Goal: Check status: Check status

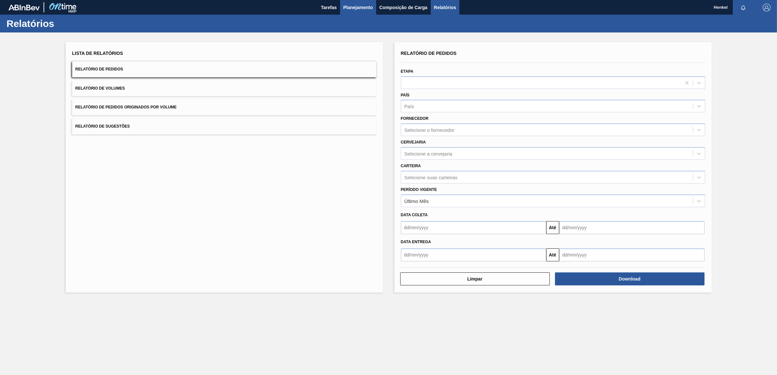
click at [355, 5] on span "Planejamento" at bounding box center [358, 8] width 30 height 8
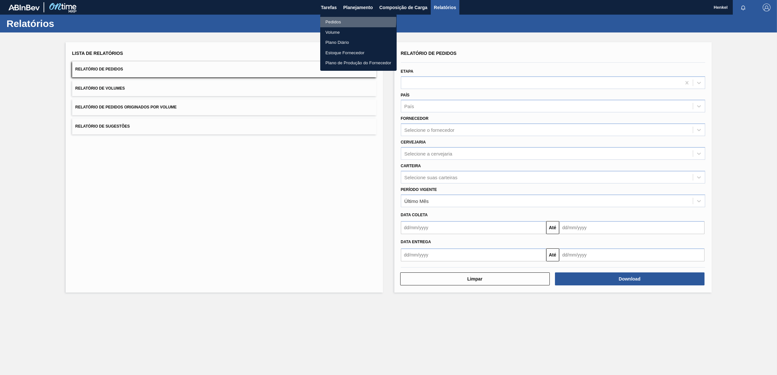
click at [335, 20] on li "Pedidos" at bounding box center [358, 22] width 76 height 10
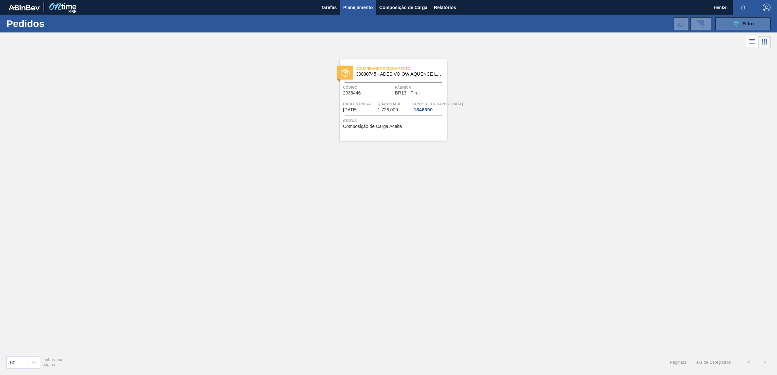
click at [729, 24] on button "089F7B8B-B2A5-4AFE-B5C0-19BA573D28AC Filtro" at bounding box center [742, 23] width 55 height 13
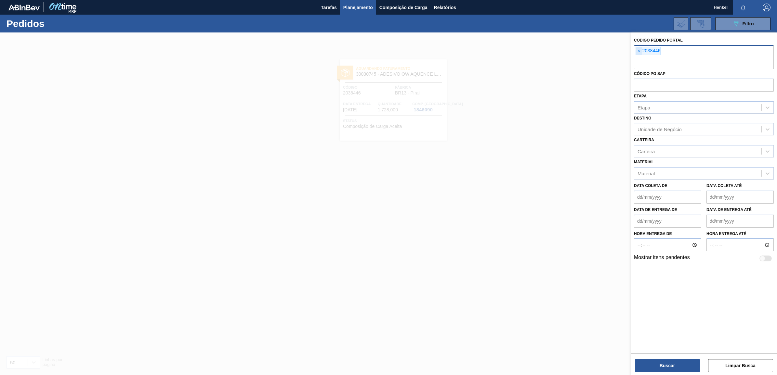
click at [639, 51] on span "×" at bounding box center [639, 51] width 6 height 8
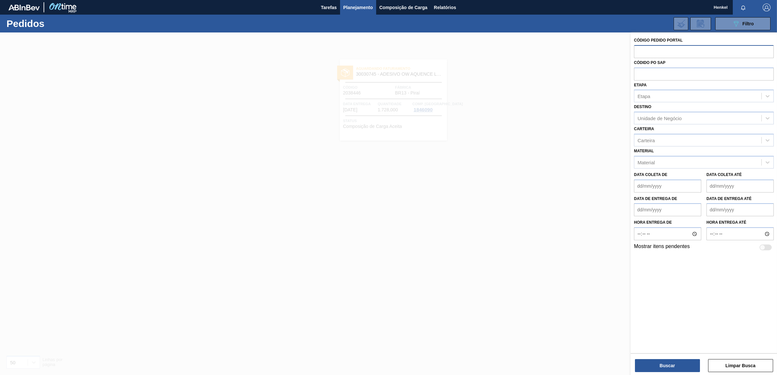
paste input "2029161"
type input "2029161"
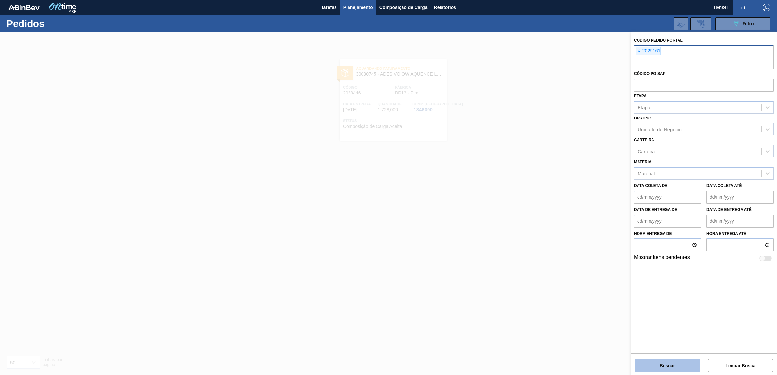
click at [676, 363] on button "Buscar" at bounding box center [667, 365] width 65 height 13
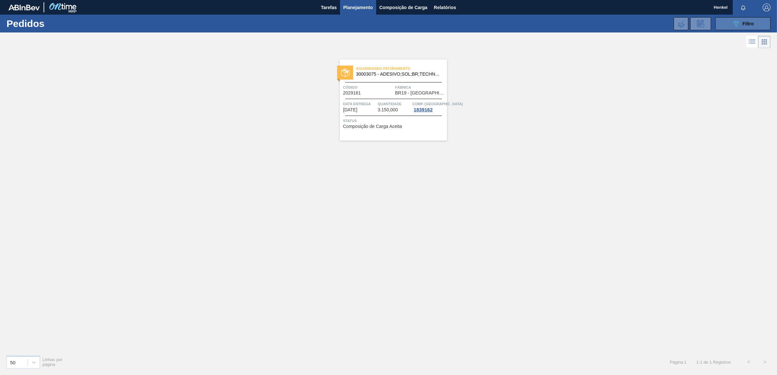
click at [741, 23] on div "089F7B8B-B2A5-4AFE-B5C0-19BA573D28AC Filtro" at bounding box center [743, 24] width 22 height 8
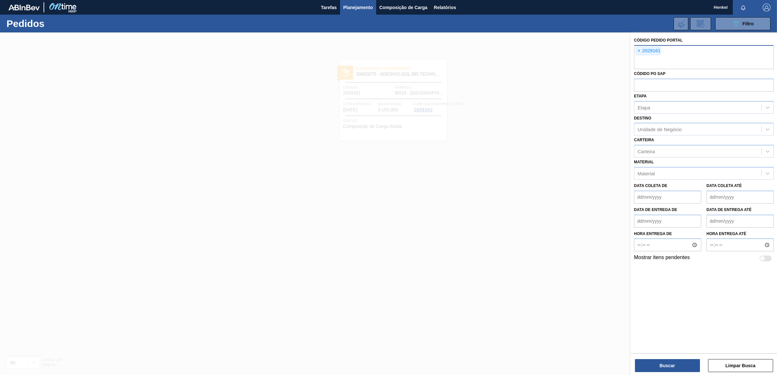
click at [640, 48] on span "×" at bounding box center [639, 51] width 6 height 8
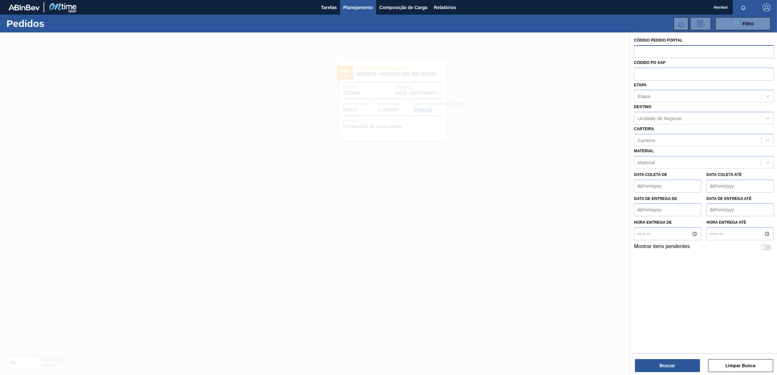
paste input "2038400"
type input "2038400"
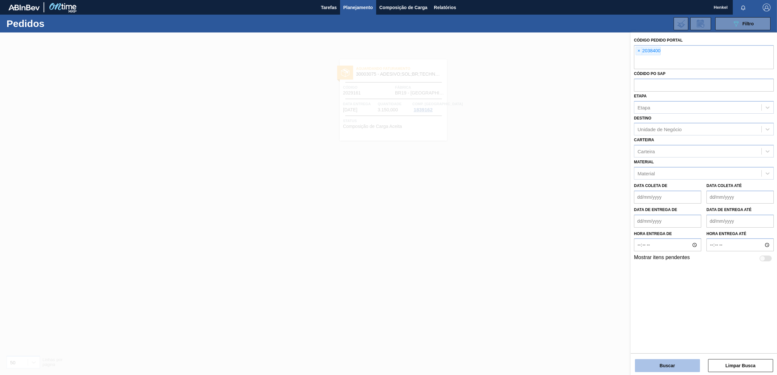
click at [652, 361] on button "Buscar" at bounding box center [667, 365] width 65 height 13
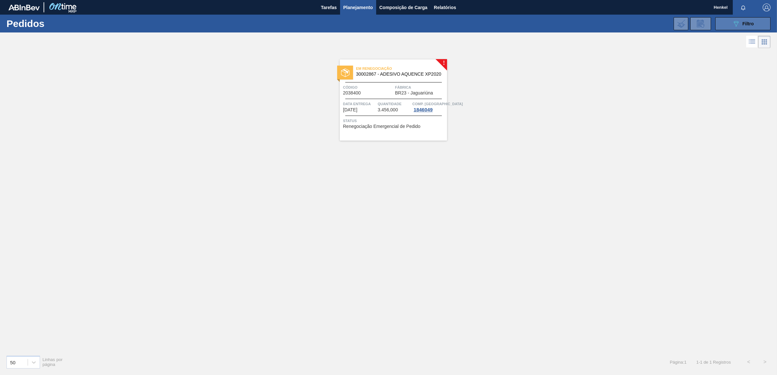
click at [744, 20] on div "089F7B8B-B2A5-4AFE-B5C0-19BA573D28AC Filtro" at bounding box center [743, 24] width 22 height 8
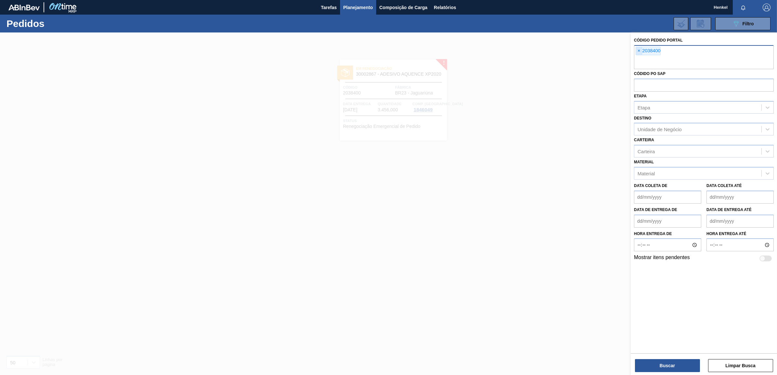
click at [638, 49] on span "×" at bounding box center [639, 51] width 6 height 8
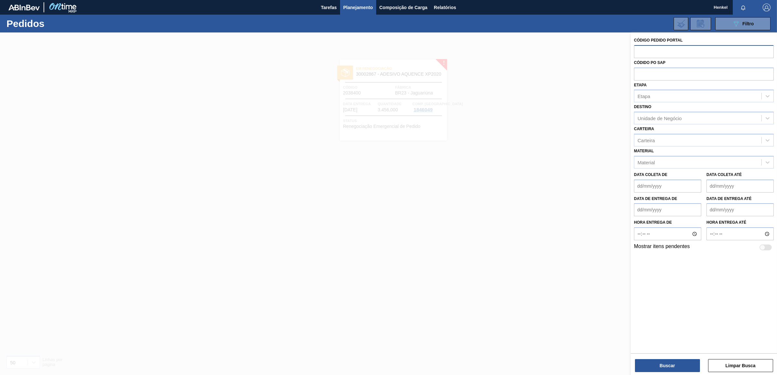
paste input "2038429"
type input "2038429"
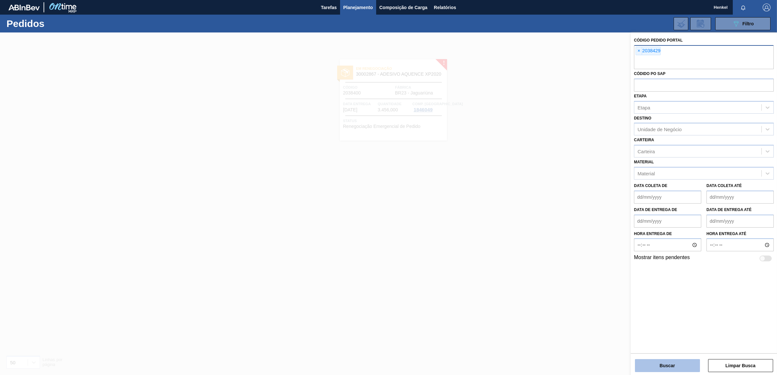
click at [678, 367] on button "Buscar" at bounding box center [667, 365] width 65 height 13
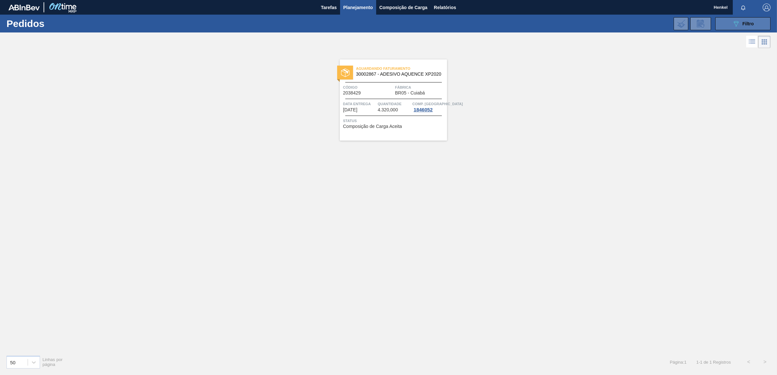
click at [730, 22] on button "089F7B8B-B2A5-4AFE-B5C0-19BA573D28AC Filtro" at bounding box center [742, 23] width 55 height 13
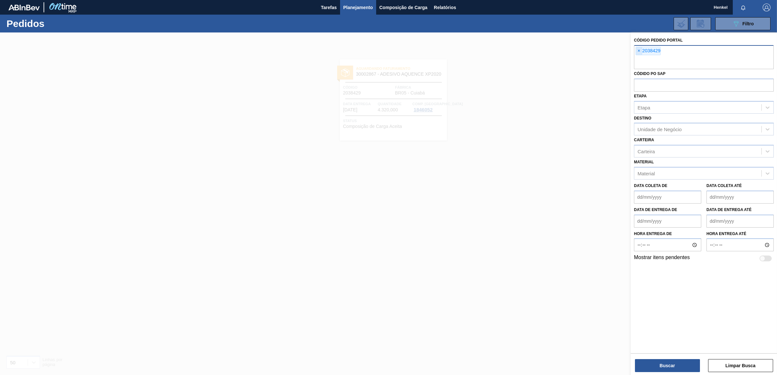
click at [639, 49] on span "×" at bounding box center [639, 51] width 6 height 8
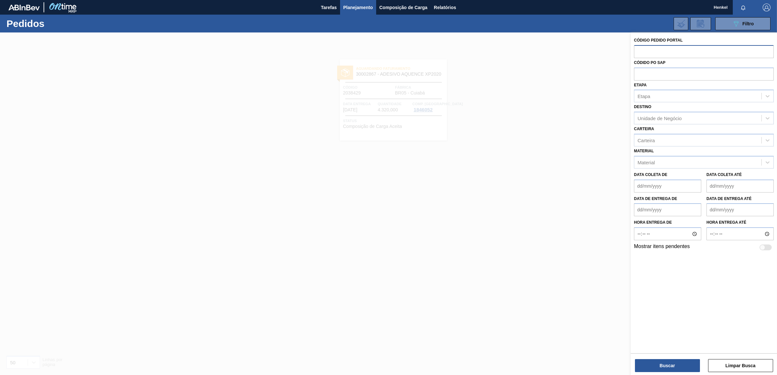
paste input "2038426"
type input "2038426"
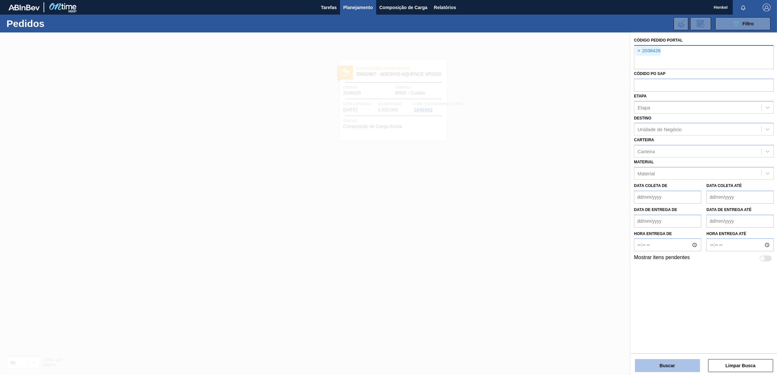
click at [673, 366] on button "Buscar" at bounding box center [667, 365] width 65 height 13
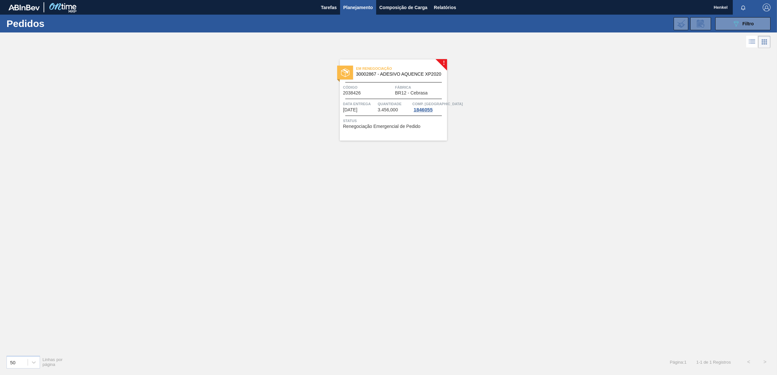
click at [358, 100] on div "Em Renegociação 30002867 - ADESIVO AQUENCE XP2020 Código 2038426 Fábrica BR12 -…" at bounding box center [393, 99] width 107 height 81
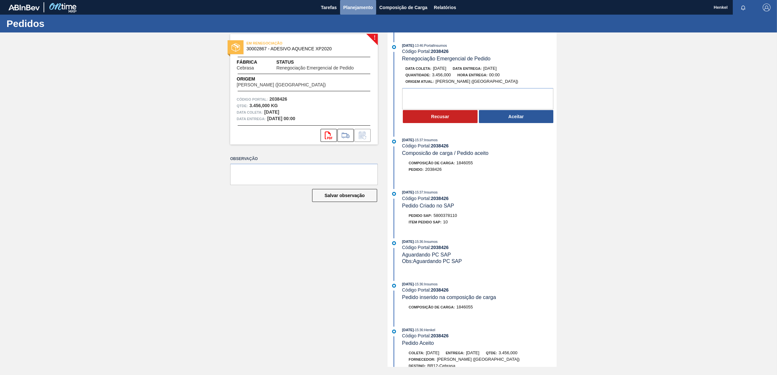
click at [363, 6] on span "Planejamento" at bounding box center [358, 8] width 30 height 8
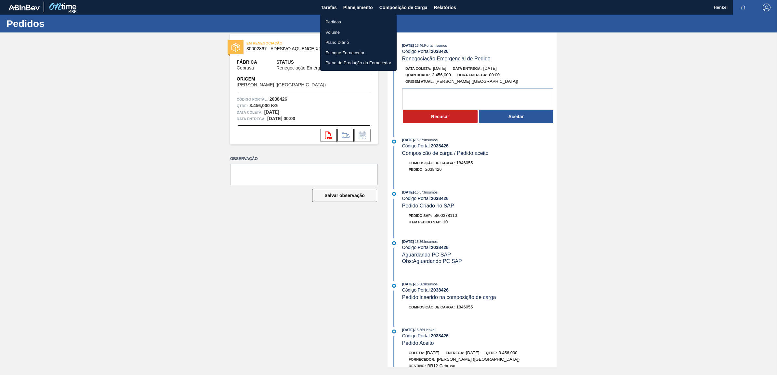
drag, startPoint x: 329, startPoint y: 19, endPoint x: 441, endPoint y: 45, distance: 115.1
click at [329, 19] on li "Pedidos" at bounding box center [358, 22] width 76 height 10
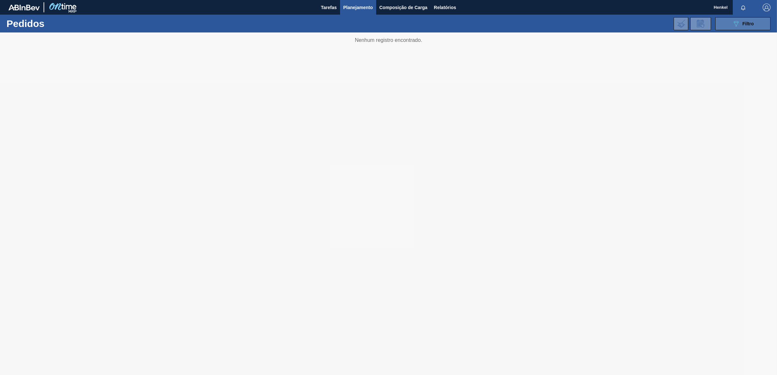
click at [745, 21] on span "Filtro" at bounding box center [747, 23] width 11 height 5
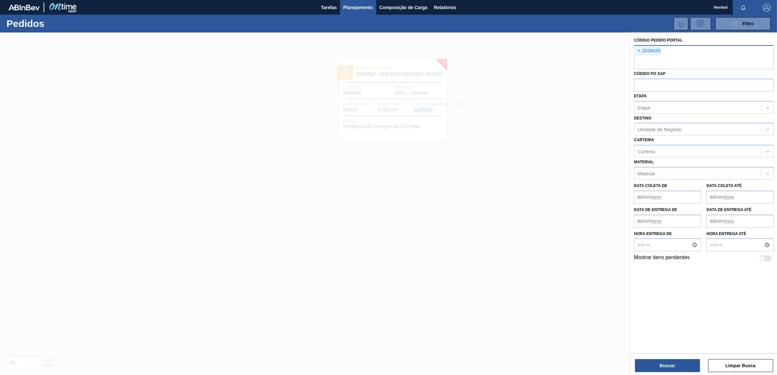
click at [638, 50] on span "×" at bounding box center [639, 51] width 6 height 8
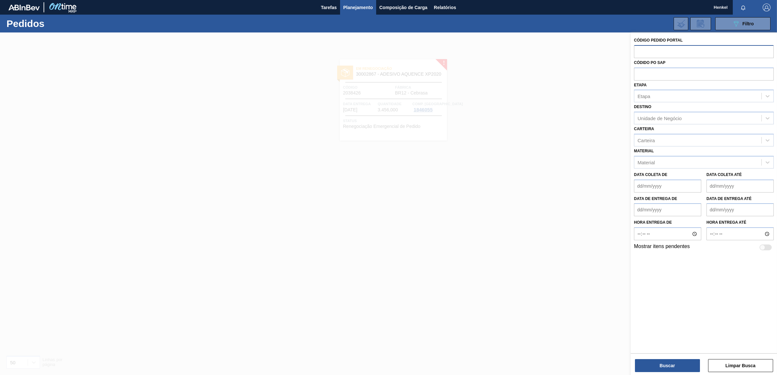
paste input "2038446"
type input "2038446"
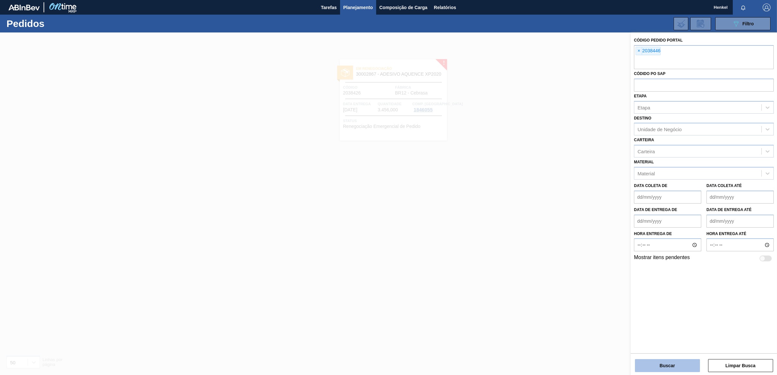
click at [664, 364] on button "Buscar" at bounding box center [667, 365] width 65 height 13
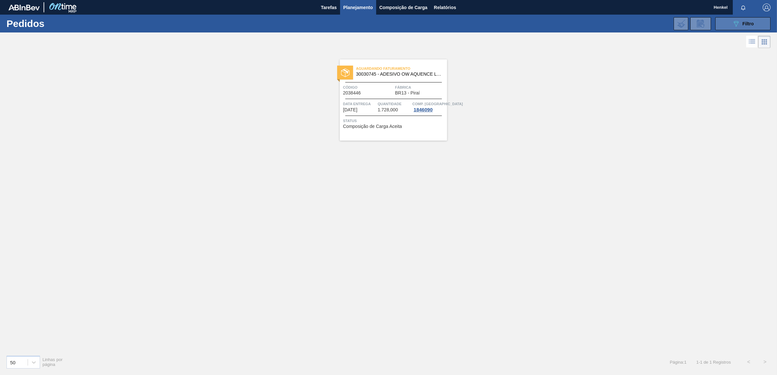
click at [756, 20] on button "089F7B8B-B2A5-4AFE-B5C0-19BA573D28AC Filtro" at bounding box center [742, 23] width 55 height 13
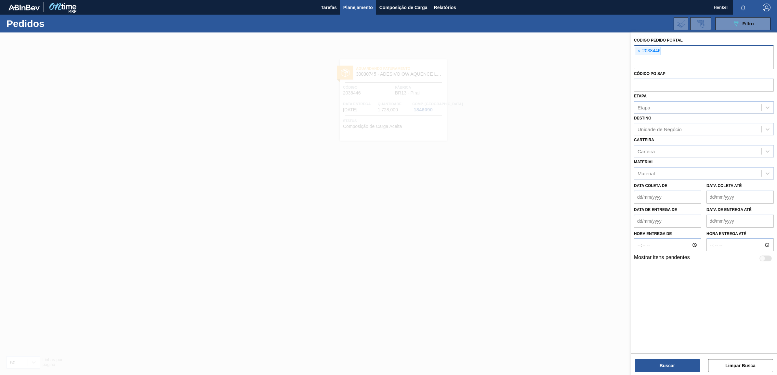
click at [638, 49] on span "×" at bounding box center [639, 51] width 6 height 8
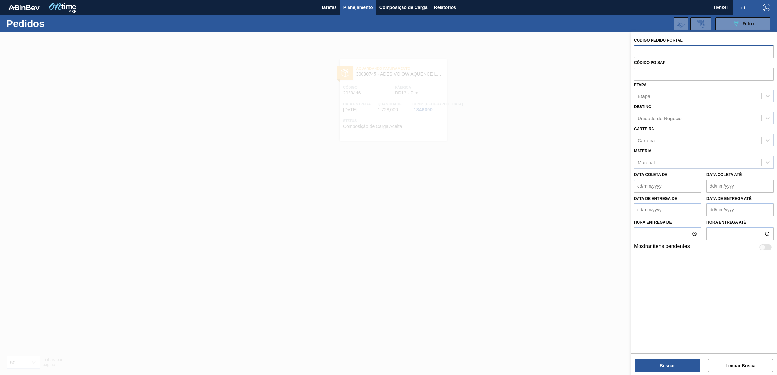
paste input "2038415"
type input "2038415"
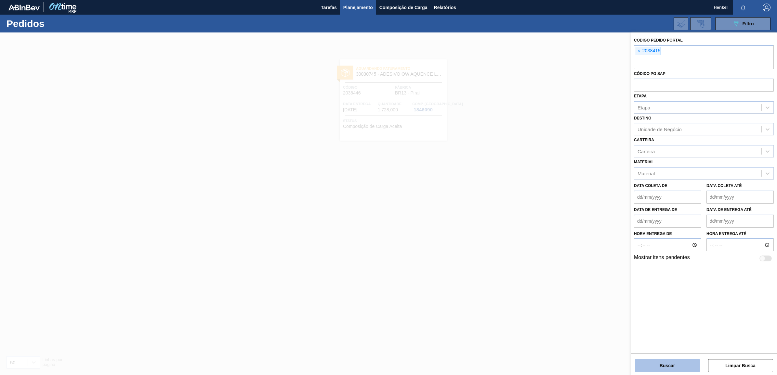
click at [664, 366] on button "Buscar" at bounding box center [667, 365] width 65 height 13
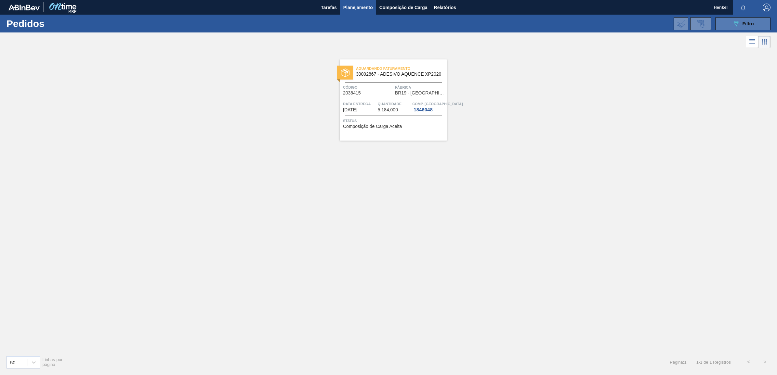
click at [746, 23] on span "Filtro" at bounding box center [747, 23] width 11 height 5
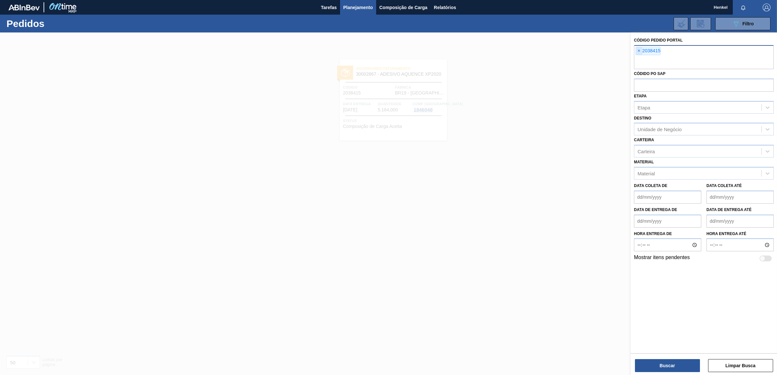
click at [637, 51] on span "×" at bounding box center [639, 51] width 6 height 8
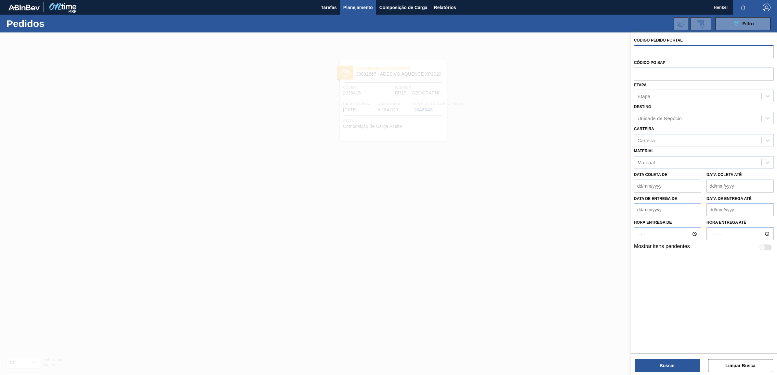
paste input "2038846"
type input "2038846"
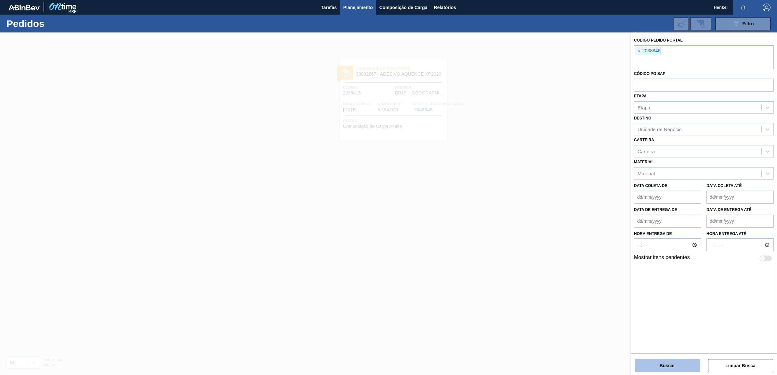
click at [668, 365] on button "Buscar" at bounding box center [667, 365] width 65 height 13
